Goal: Information Seeking & Learning: Learn about a topic

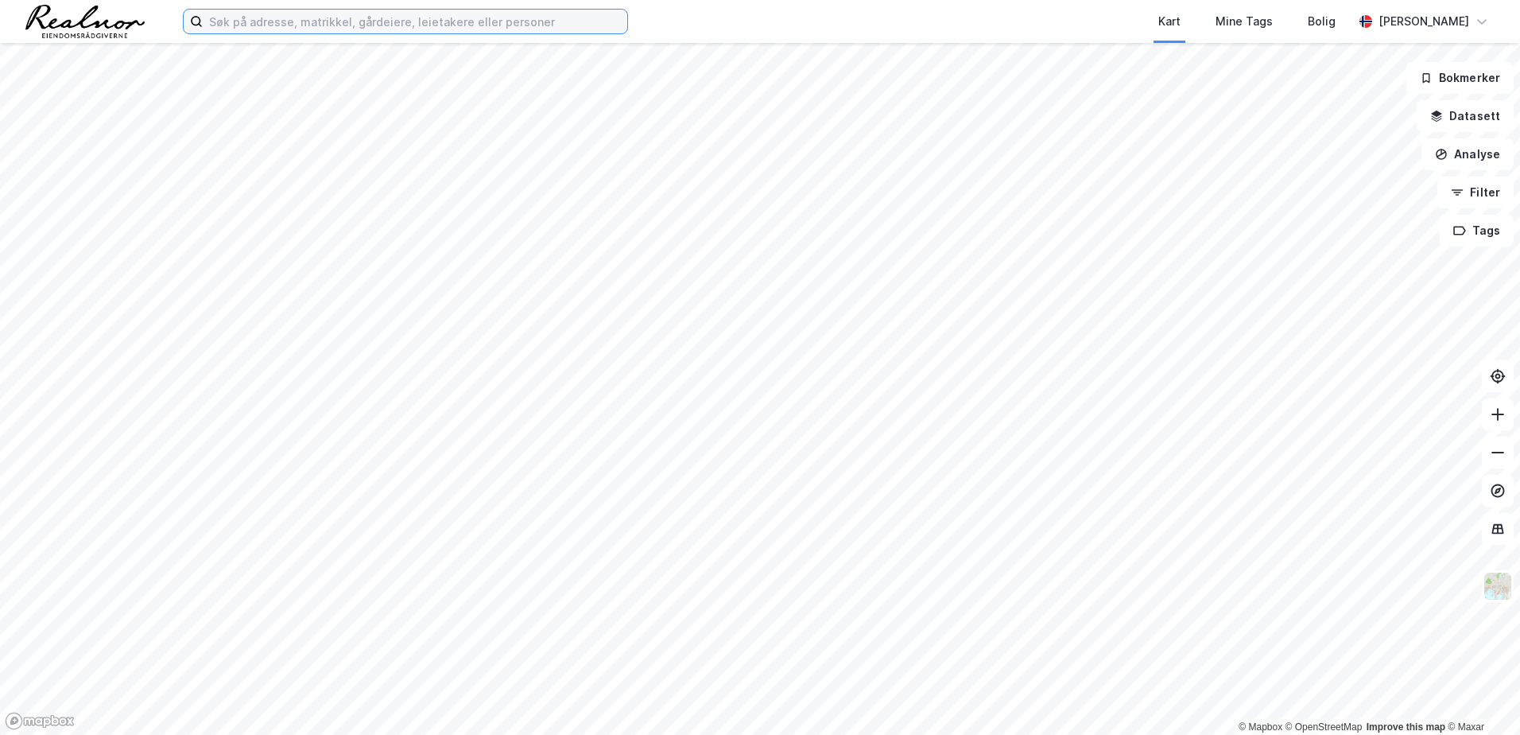
click at [413, 23] on input at bounding box center [415, 22] width 424 height 24
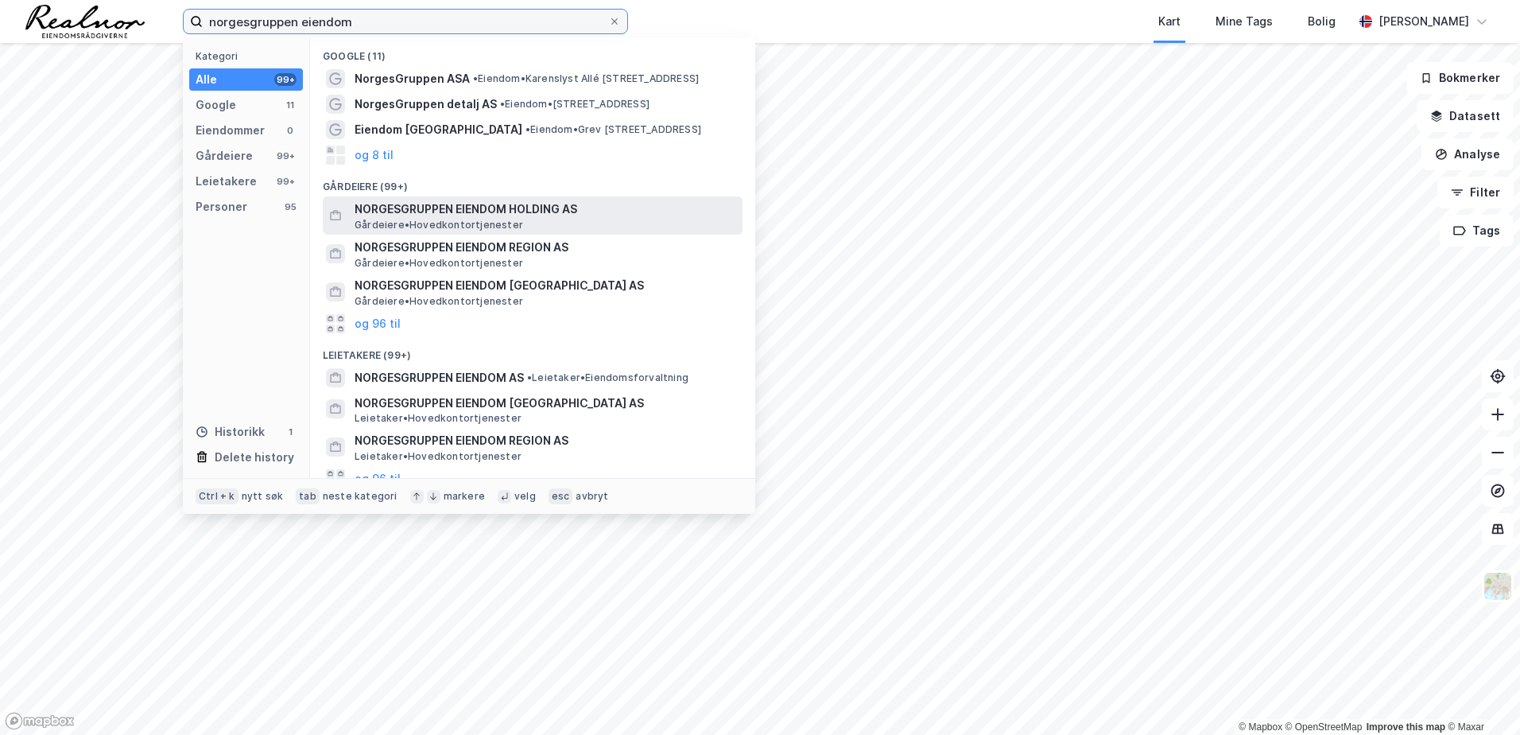
type input "norgesgruppen eiendom"
click at [442, 202] on span "NORGESGRUPPEN EIENDOM HOLDING AS" at bounding box center [546, 209] width 382 height 19
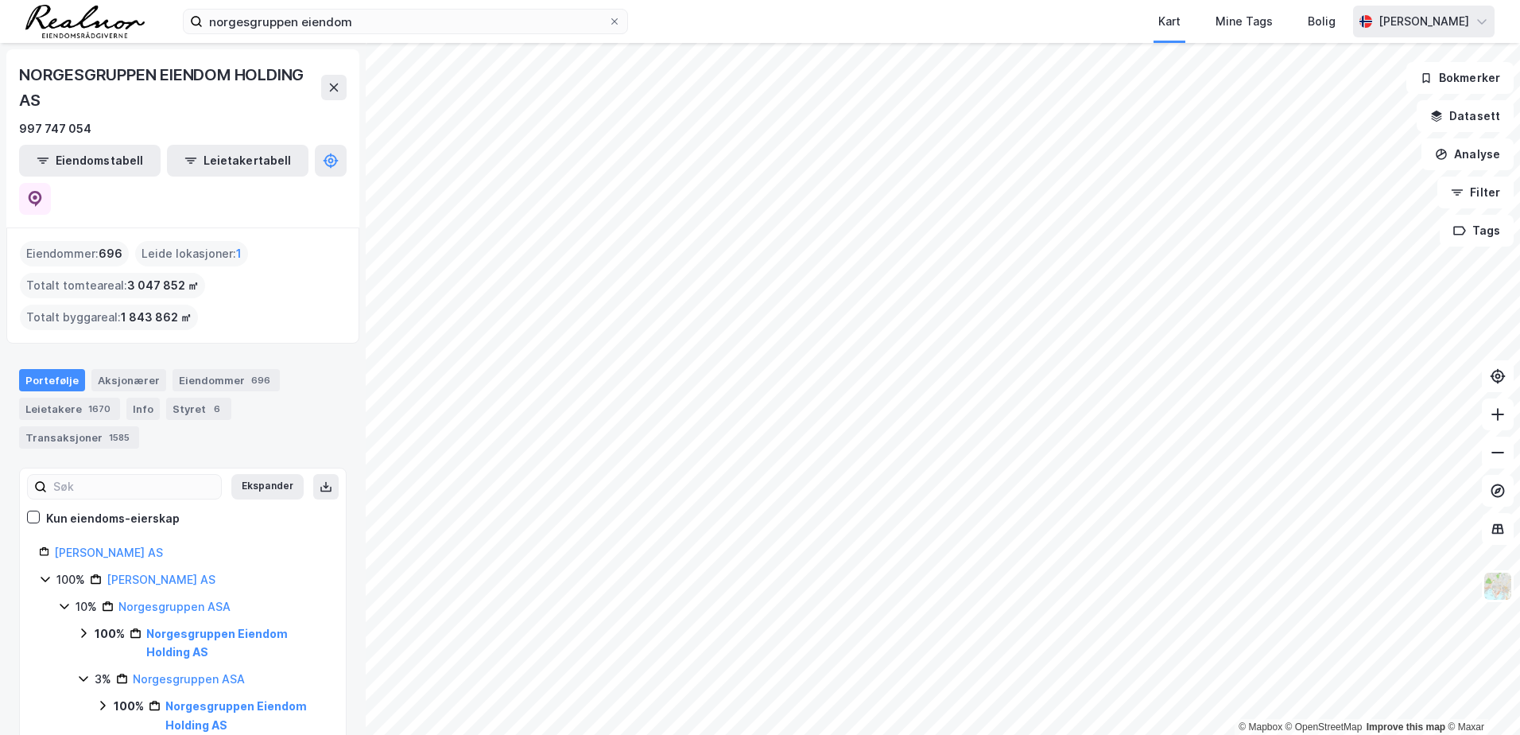
click at [1484, 20] on icon at bounding box center [1481, 21] width 13 height 13
click at [1356, 95] on div "Logg ut" at bounding box center [1344, 97] width 43 height 19
